Goal: Information Seeking & Learning: Understand process/instructions

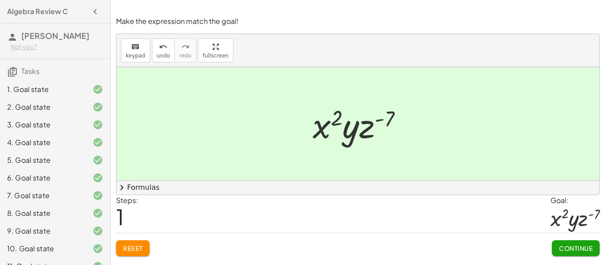
click at [82, 222] on div "7. Goal state" at bounding box center [55, 231] width 110 height 18
click at [51, 191] on div "7. Goal state" at bounding box center [42, 195] width 71 height 11
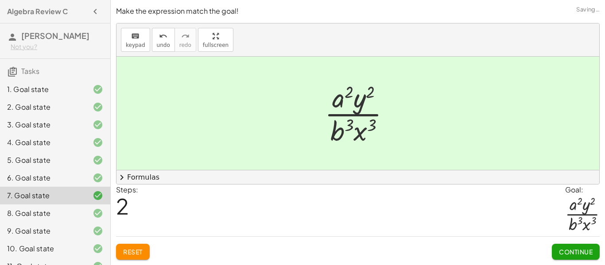
scroll to position [210, 0]
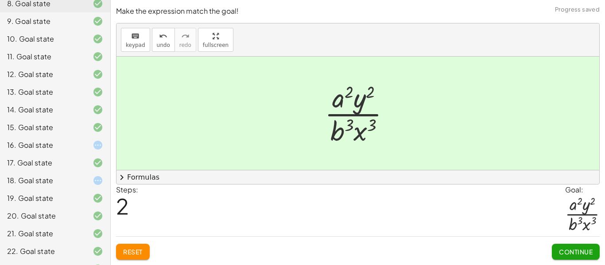
click at [59, 181] on div "18. Goal state" at bounding box center [42, 180] width 71 height 11
click at [69, 182] on div "18. Goal state" at bounding box center [42, 180] width 71 height 11
click at [38, 182] on div "18. Goal state" at bounding box center [42, 180] width 71 height 11
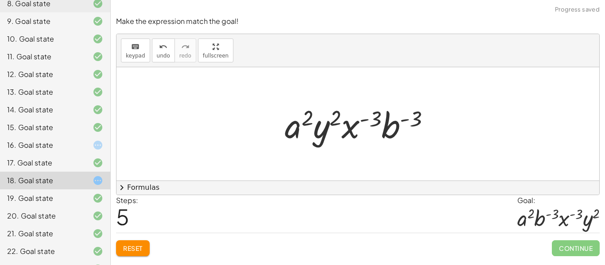
scroll to position [224, 0]
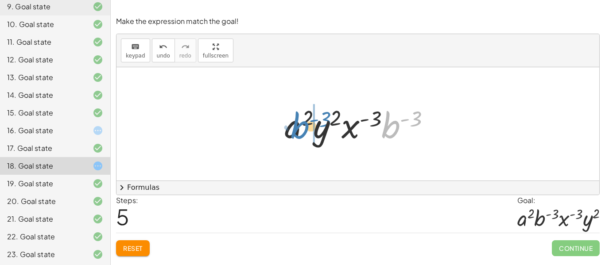
drag, startPoint x: 394, startPoint y: 128, endPoint x: 303, endPoint y: 128, distance: 90.3
click at [303, 128] on div at bounding box center [361, 124] width 162 height 46
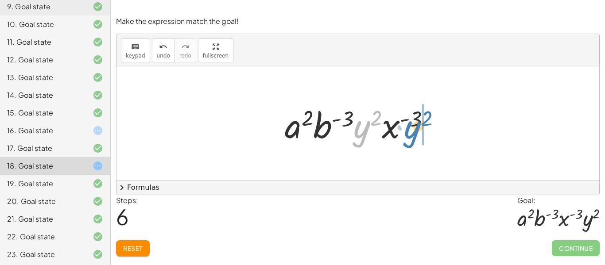
drag, startPoint x: 363, startPoint y: 136, endPoint x: 414, endPoint y: 136, distance: 50.9
click at [414, 136] on div at bounding box center [361, 124] width 162 height 46
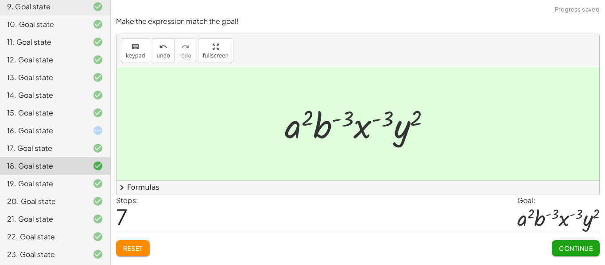
click at [568, 245] on span "Continue" at bounding box center [576, 248] width 34 height 8
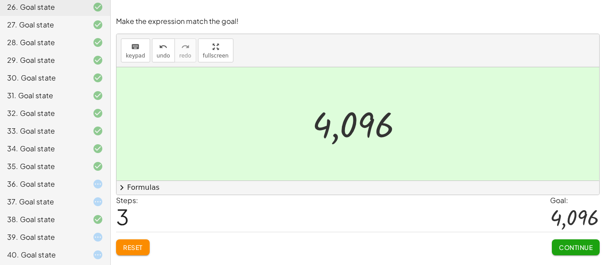
scroll to position [527, 0]
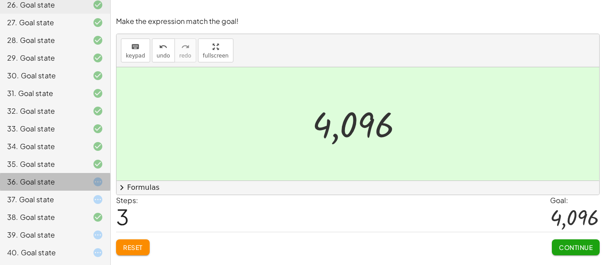
click at [58, 182] on div "36. Goal state" at bounding box center [42, 182] width 71 height 11
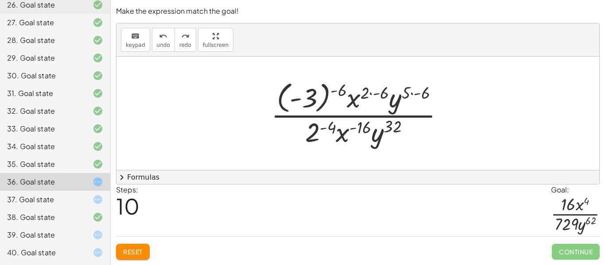
click at [380, 94] on div at bounding box center [361, 113] width 189 height 71
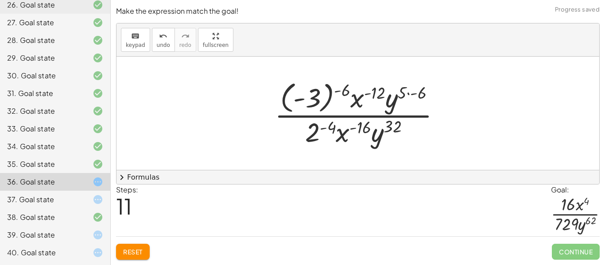
click at [410, 95] on div at bounding box center [361, 113] width 182 height 71
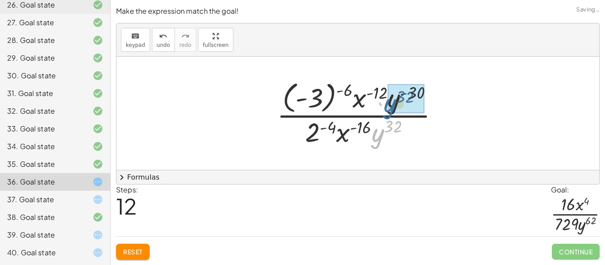
drag, startPoint x: 378, startPoint y: 138, endPoint x: 392, endPoint y: 104, distance: 36.3
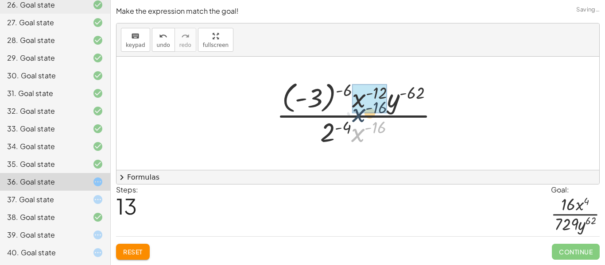
drag, startPoint x: 364, startPoint y: 134, endPoint x: 366, endPoint y: 108, distance: 26.2
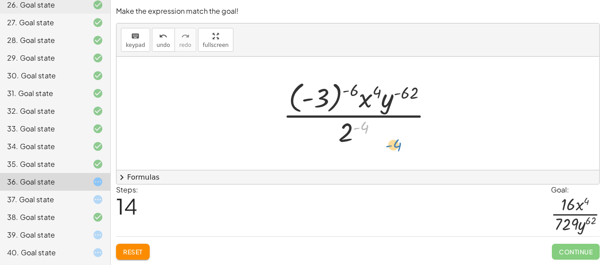
drag, startPoint x: 355, startPoint y: 133, endPoint x: 393, endPoint y: 155, distance: 44.2
click at [393, 155] on div "( · ( · - 3 · x 2 · y 5 ) ( - 3 ) · ( · 2 · x 4 · y ( - 8 ) ) ( - 2 ) ) 2 · ( ·…" at bounding box center [357, 113] width 483 height 113
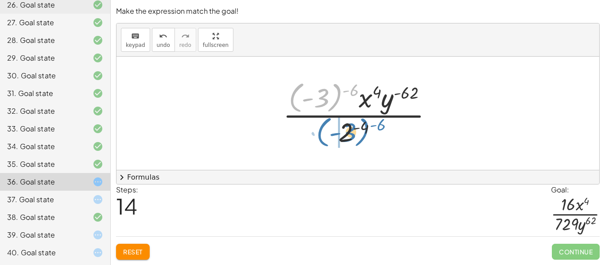
drag, startPoint x: 333, startPoint y: 103, endPoint x: 361, endPoint y: 138, distance: 44.7
click at [361, 138] on div at bounding box center [361, 113] width 166 height 71
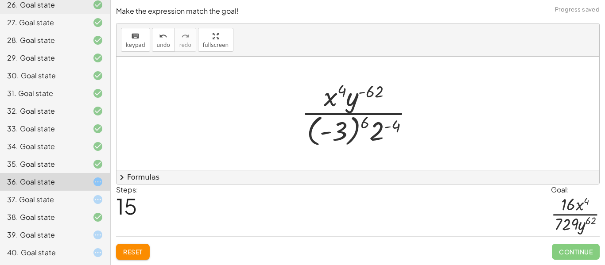
click at [361, 127] on div at bounding box center [361, 113] width 129 height 71
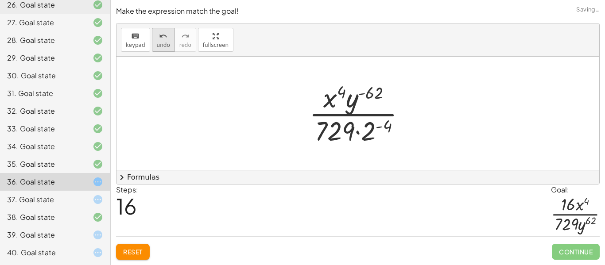
click at [159, 42] on span "undo" at bounding box center [163, 45] width 13 height 6
click at [160, 36] on icon "undo" at bounding box center [163, 36] width 8 height 11
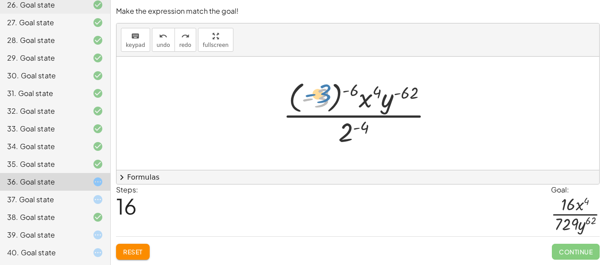
drag, startPoint x: 327, startPoint y: 102, endPoint x: 328, endPoint y: 98, distance: 4.5
click at [328, 98] on div at bounding box center [361, 113] width 166 height 71
click at [332, 92] on div at bounding box center [361, 113] width 166 height 71
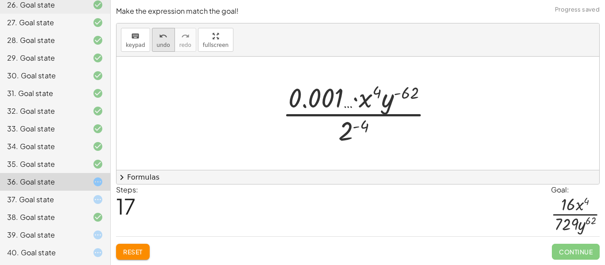
click at [160, 46] on span "undo" at bounding box center [163, 45] width 13 height 6
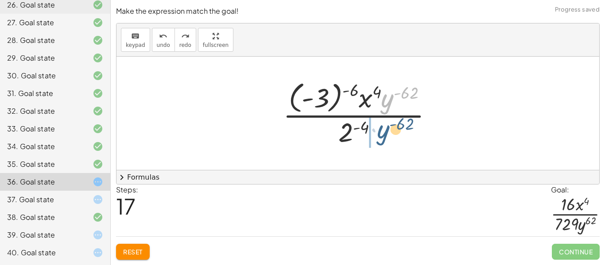
drag, startPoint x: 385, startPoint y: 102, endPoint x: 380, endPoint y: 134, distance: 32.2
click at [380, 134] on div at bounding box center [361, 113] width 166 height 71
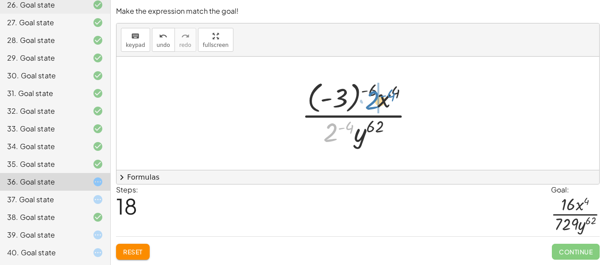
drag, startPoint x: 333, startPoint y: 135, endPoint x: 375, endPoint y: 104, distance: 53.1
click at [375, 104] on div at bounding box center [361, 113] width 128 height 71
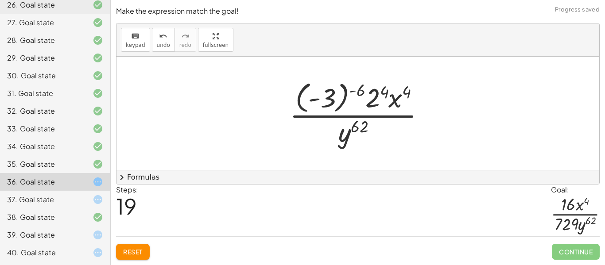
click at [380, 94] on div at bounding box center [360, 113] width 151 height 71
drag, startPoint x: 381, startPoint y: 100, endPoint x: 330, endPoint y: 98, distance: 50.9
click at [330, 98] on div at bounding box center [361, 113] width 152 height 71
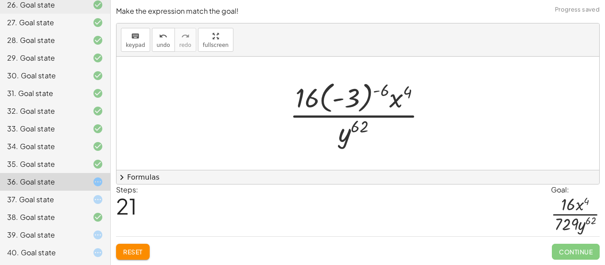
click at [341, 100] on div at bounding box center [361, 113] width 152 height 71
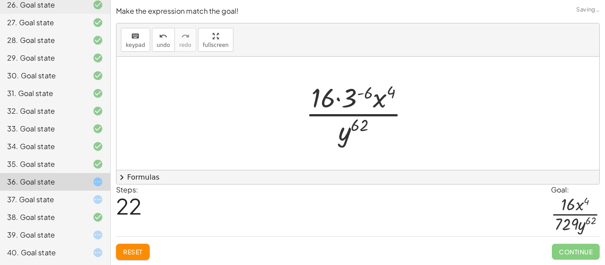
click at [341, 100] on div at bounding box center [361, 113] width 120 height 68
click at [331, 92] on div at bounding box center [361, 113] width 120 height 68
click at [363, 97] on div at bounding box center [361, 113] width 120 height 68
click at [359, 93] on div at bounding box center [361, 113] width 120 height 68
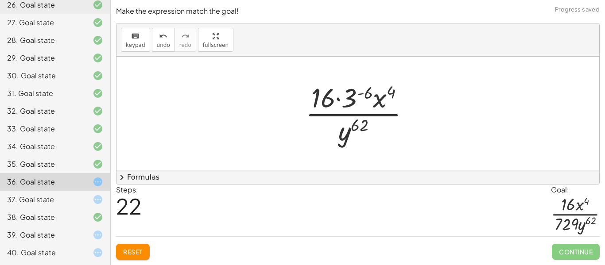
click at [347, 93] on div at bounding box center [361, 113] width 120 height 68
click at [324, 104] on div at bounding box center [361, 113] width 120 height 68
click at [339, 98] on div at bounding box center [361, 113] width 120 height 68
click at [341, 97] on div at bounding box center [361, 113] width 120 height 68
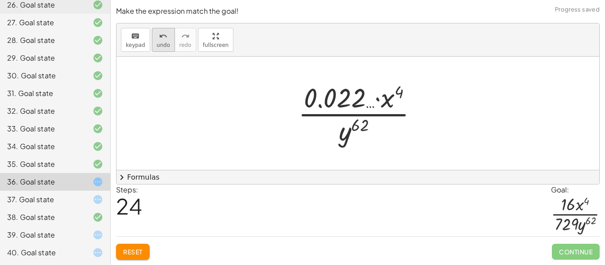
click at [163, 43] on span "undo" at bounding box center [163, 45] width 13 height 6
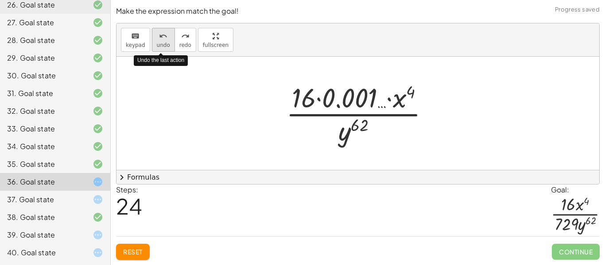
click at [163, 43] on span "undo" at bounding box center [163, 45] width 13 height 6
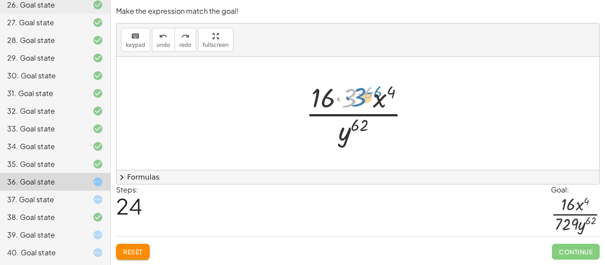
drag, startPoint x: 347, startPoint y: 104, endPoint x: 352, endPoint y: 104, distance: 5.8
click at [352, 104] on div at bounding box center [361, 113] width 120 height 68
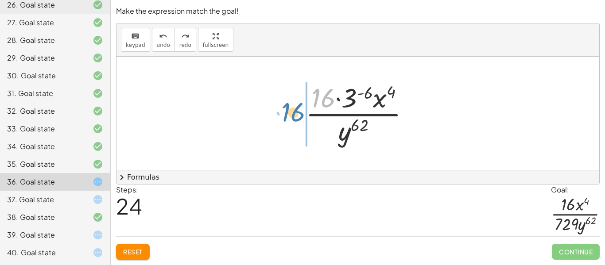
drag, startPoint x: 325, startPoint y: 101, endPoint x: 288, endPoint y: 117, distance: 40.1
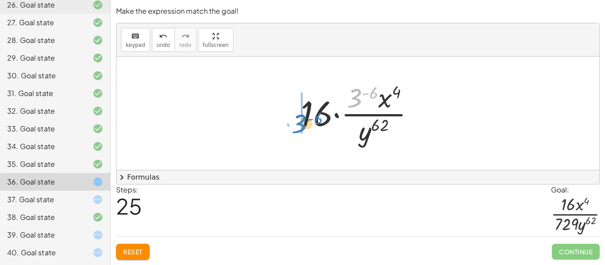
drag, startPoint x: 358, startPoint y: 99, endPoint x: 308, endPoint y: 123, distance: 55.5
click at [308, 123] on div at bounding box center [361, 113] width 130 height 68
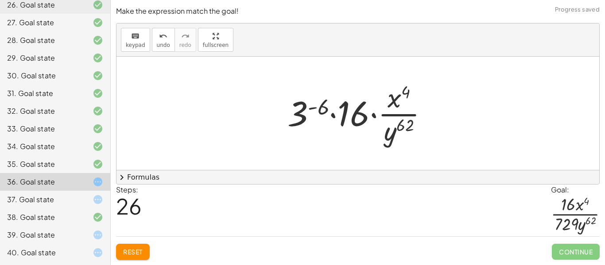
click at [329, 116] on div at bounding box center [361, 113] width 156 height 68
click at [333, 116] on div at bounding box center [361, 113] width 156 height 68
click at [143, 251] on button "Reset" at bounding box center [133, 252] width 34 height 16
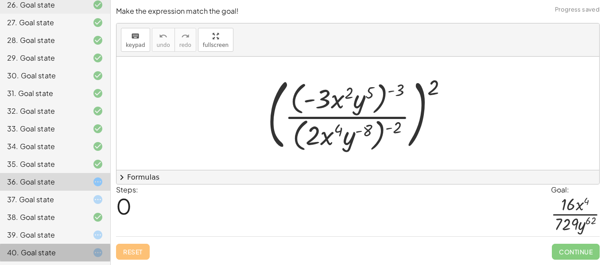
click at [93, 251] on icon at bounding box center [98, 253] width 11 height 11
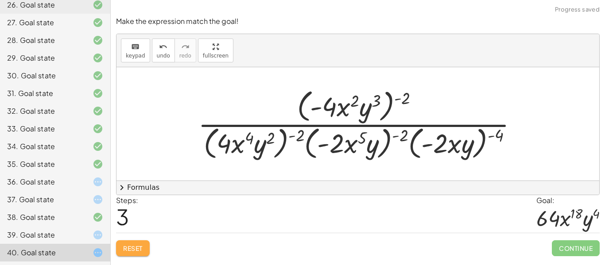
click at [135, 244] on span "Reset" at bounding box center [132, 248] width 19 height 8
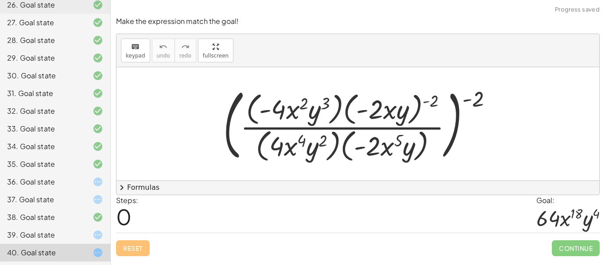
click at [93, 240] on icon at bounding box center [98, 235] width 11 height 11
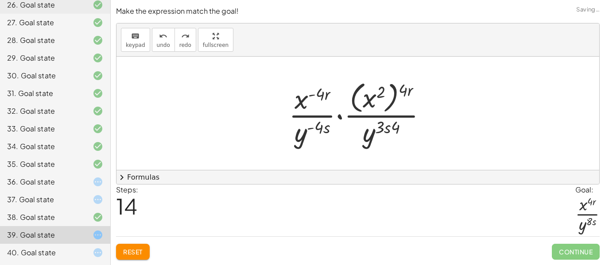
click at [138, 250] on span "Reset" at bounding box center [132, 252] width 19 height 8
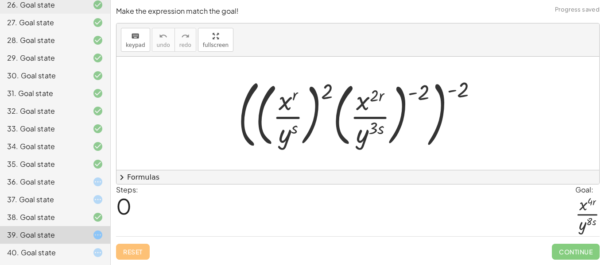
click at [90, 198] on div at bounding box center [90, 199] width 25 height 11
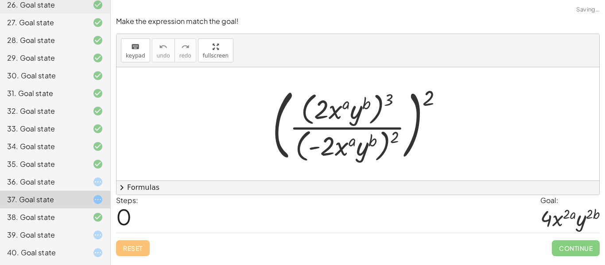
click at [85, 184] on div at bounding box center [90, 182] width 25 height 11
